Goal: Information Seeking & Learning: Find specific fact

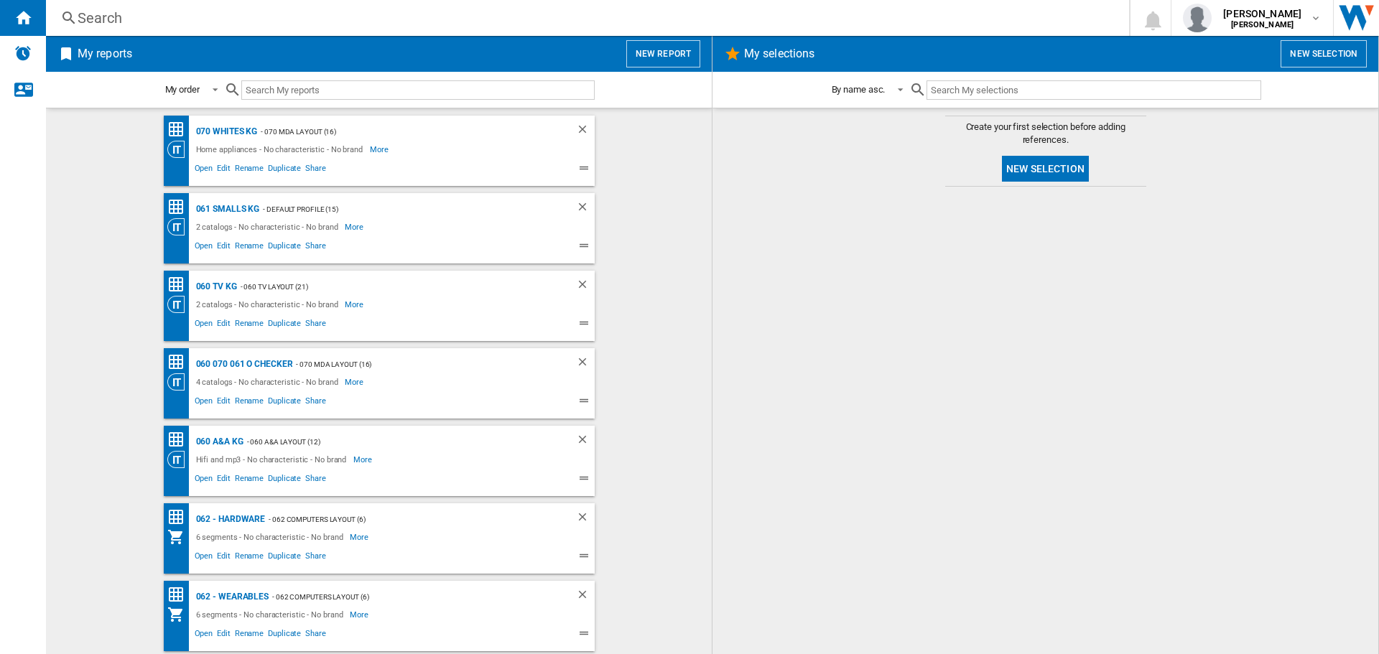
click at [327, 86] on input "text" at bounding box center [417, 89] width 353 height 19
click at [325, 13] on div "Search" at bounding box center [585, 18] width 1014 height 20
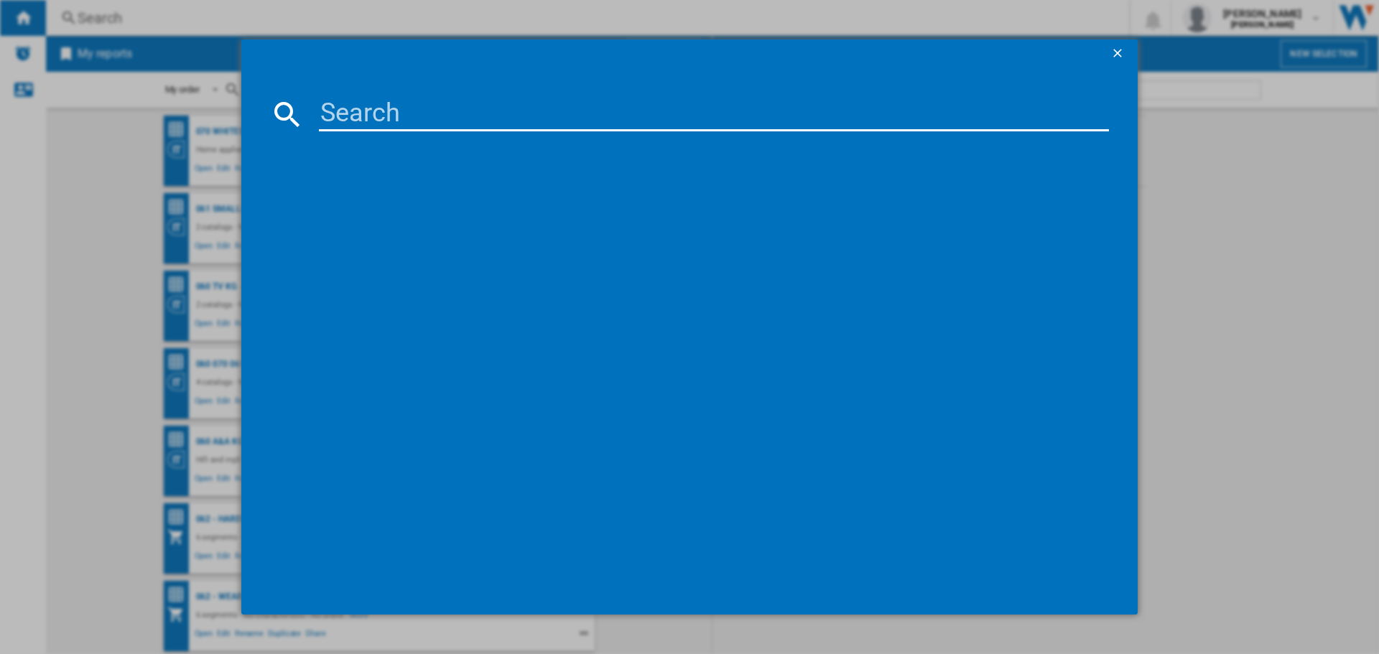
click at [396, 122] on input at bounding box center [714, 114] width 790 height 34
type input "s1blue"
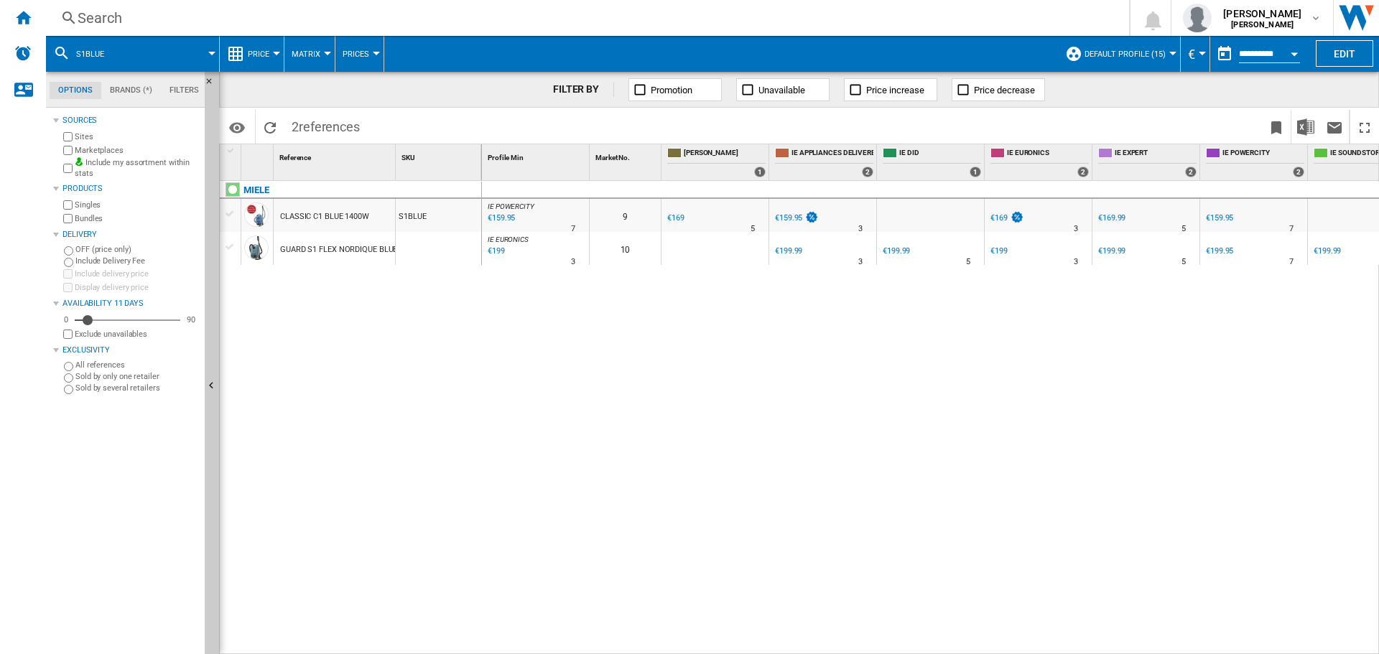
click at [413, 213] on div "S1BLUE" at bounding box center [438, 215] width 85 height 33
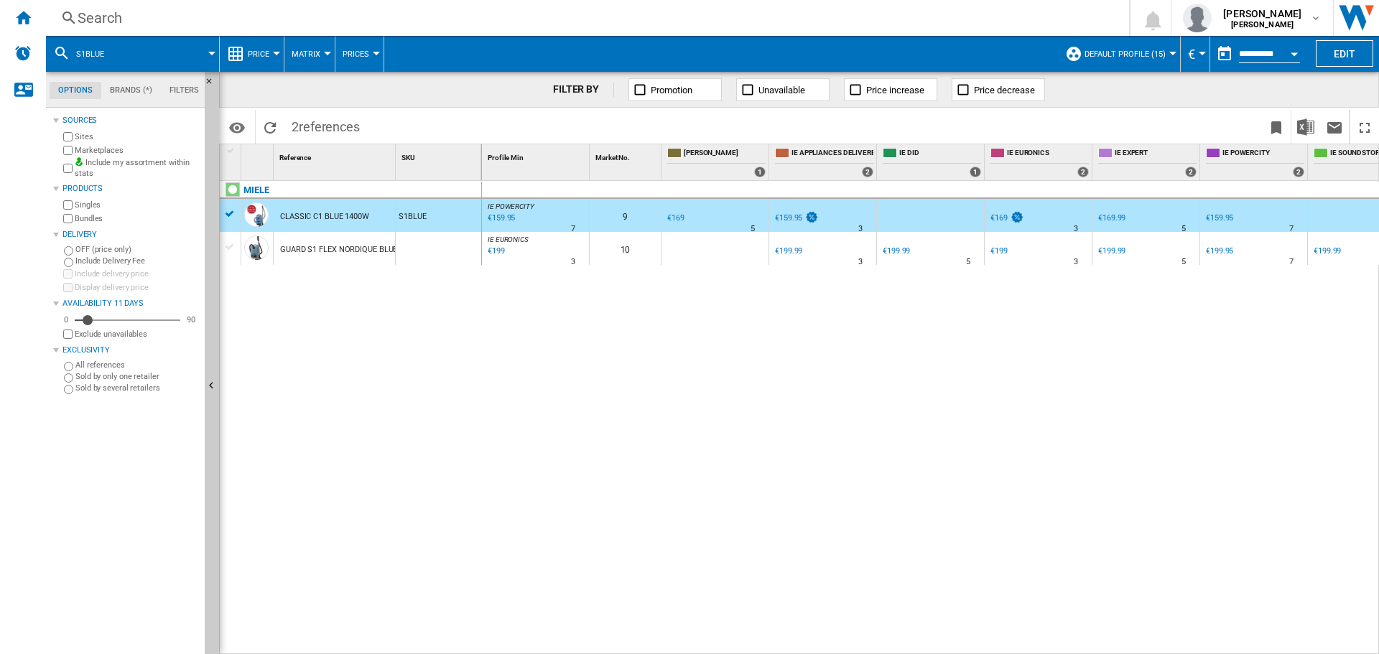
click at [503, 215] on div "€159.95" at bounding box center [499, 218] width 29 height 14
